Goal: Navigation & Orientation: Find specific page/section

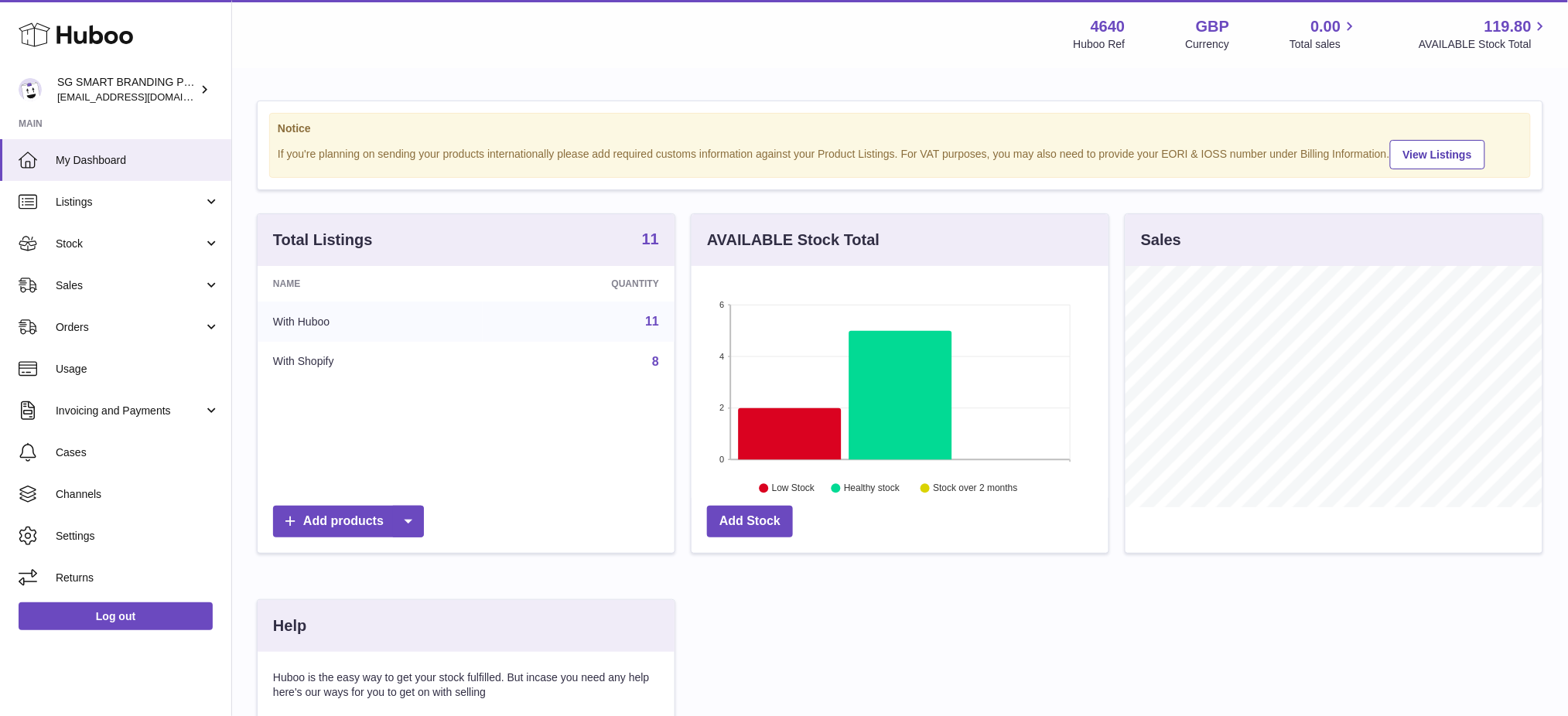
click at [647, 247] on strong "11" at bounding box center [651, 238] width 17 height 16
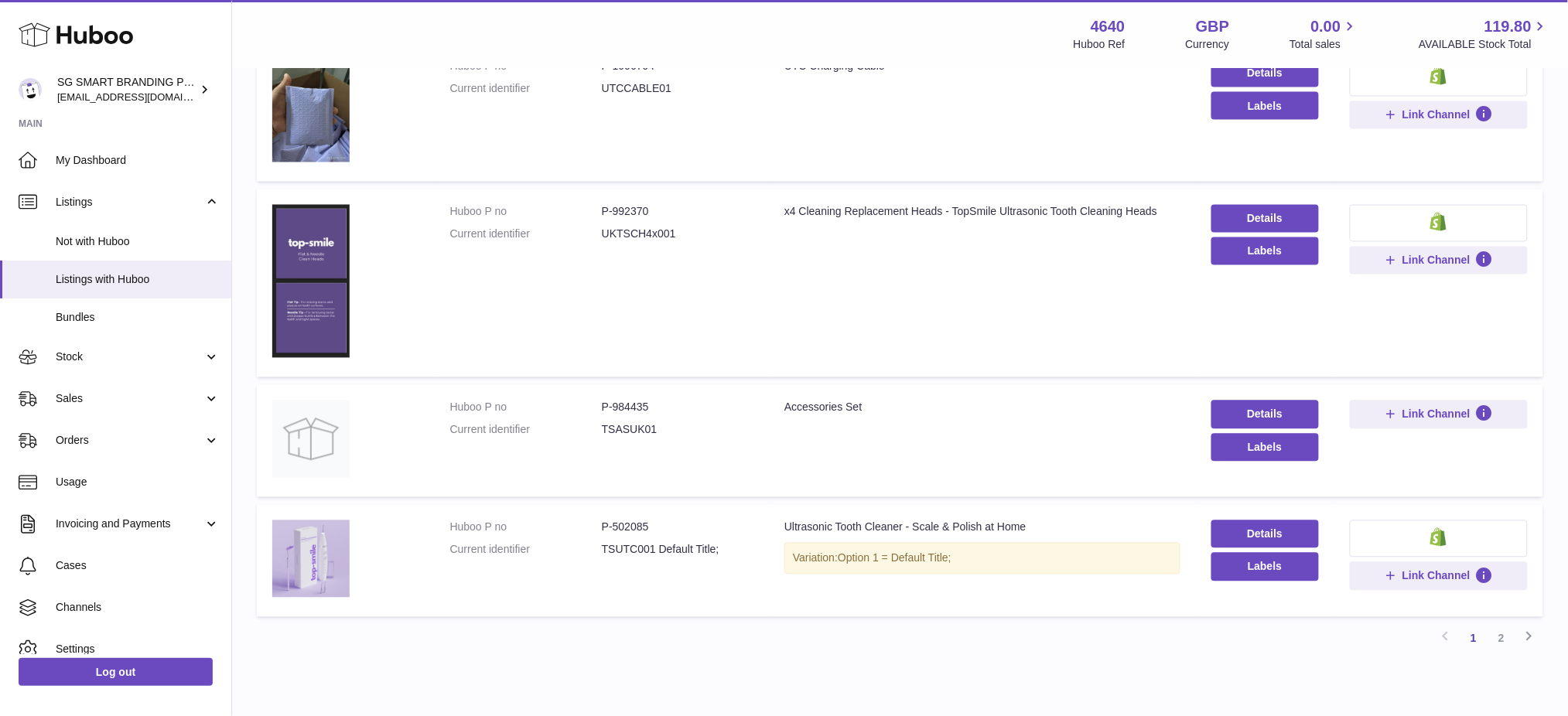
scroll to position [1022, 0]
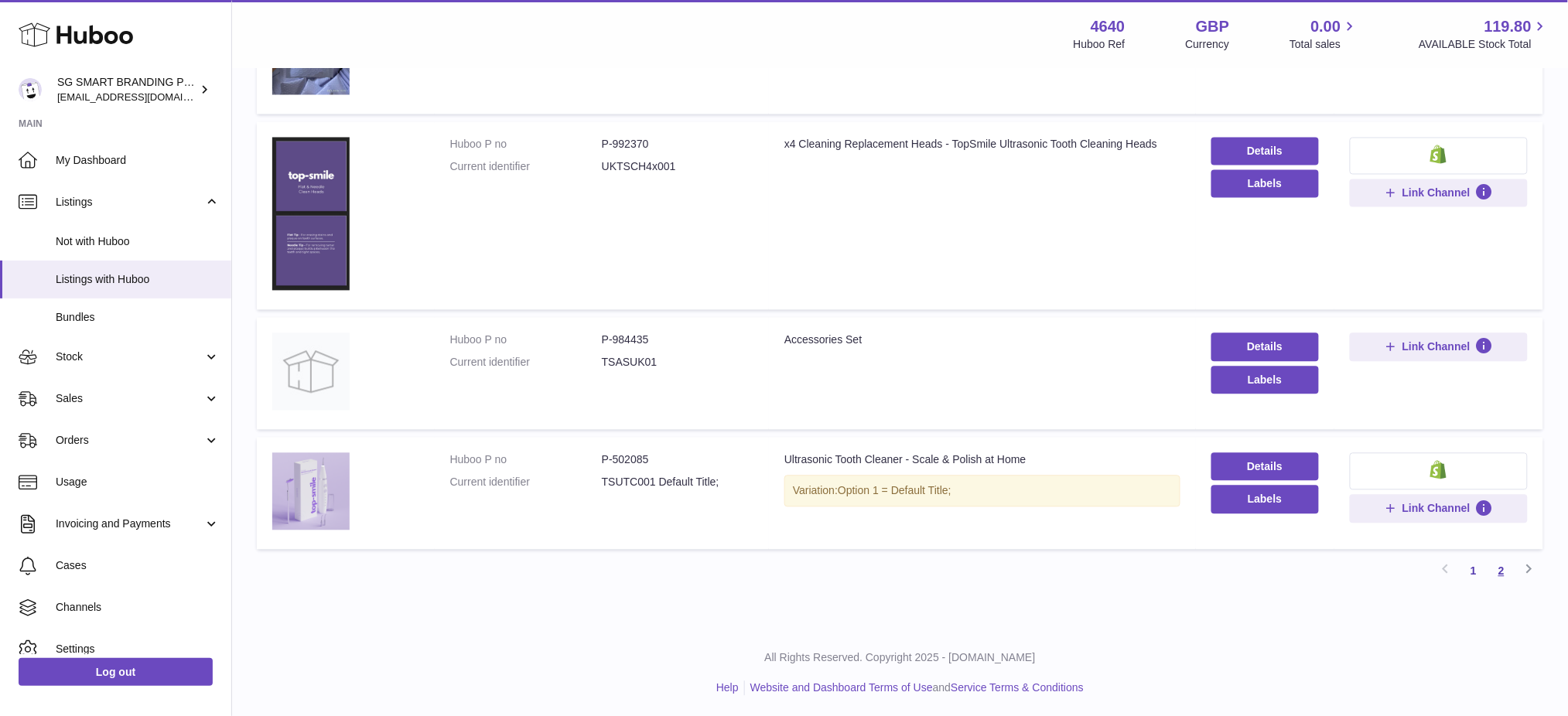
click at [1501, 580] on link "2" at bounding box center [1501, 572] width 28 height 28
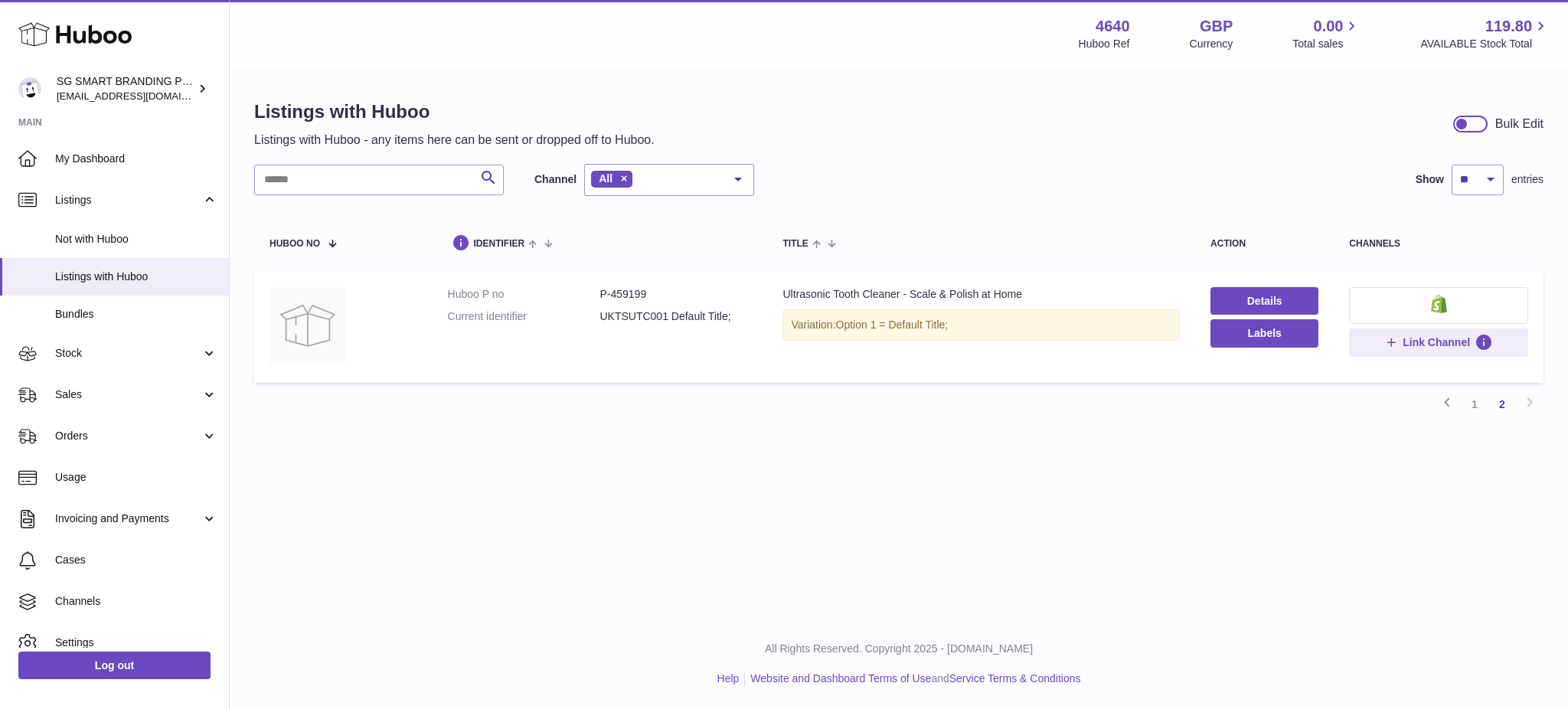
click at [903, 297] on div "Ultrasonic Tooth Cleaner - Scale & Polish at Home" at bounding box center [981, 294] width 397 height 15
